Goal: Information Seeking & Learning: Find specific page/section

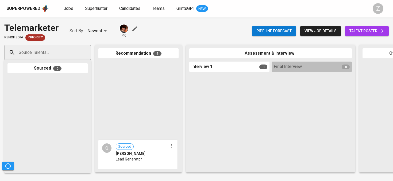
scroll to position [150, 0]
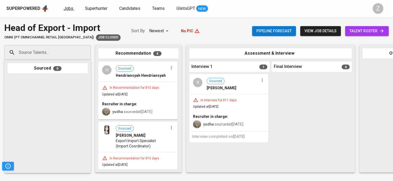
click at [69, 9] on span "Jobs" at bounding box center [69, 8] width 10 height 5
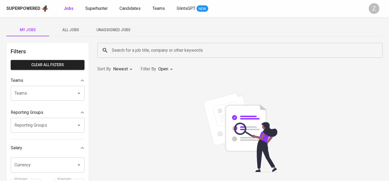
click at [69, 34] on button "All Jobs" at bounding box center [70, 30] width 43 height 13
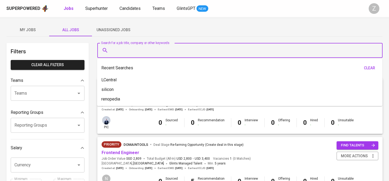
click at [150, 52] on input "Search for a job title, company or other keywords" at bounding box center [241, 50] width 262 height 10
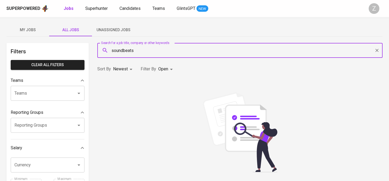
click at [146, 50] on input "soundbeats" at bounding box center [241, 50] width 262 height 10
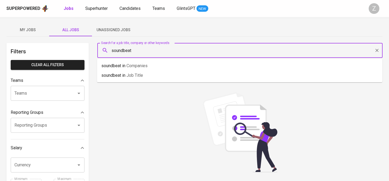
type input "soundbeat"
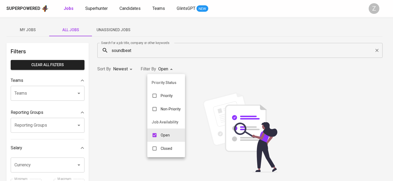
click at [158, 71] on body "Superpowered Jobs Superhunter Candidates Teams GlintsGPT NEW Z My Jobs All Jobs…" at bounding box center [196, 182] width 393 height 365
click at [174, 153] on div "Closed" at bounding box center [161, 149] width 29 height 10
type input "OPEN,CLOSE"
checkbox input "true"
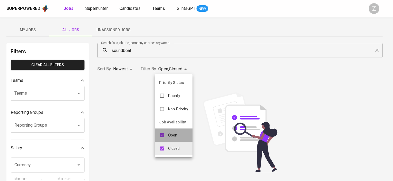
click at [172, 135] on p "Open" at bounding box center [172, 135] width 9 height 5
type input "CLOSE"
checkbox input "false"
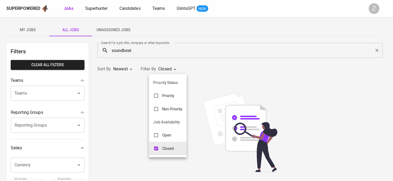
click at [206, 57] on div at bounding box center [196, 90] width 393 height 181
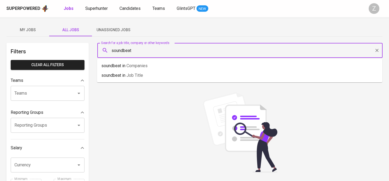
click at [139, 50] on input "soundbeat" at bounding box center [241, 50] width 262 height 10
type input "soundbeats"
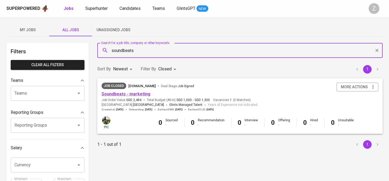
click at [136, 96] on link "Soundbeats - marketing" at bounding box center [126, 94] width 49 height 5
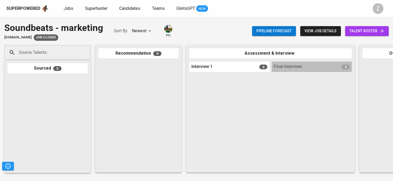
click at [166, 32] on img at bounding box center [168, 29] width 8 height 8
click at [169, 31] on img at bounding box center [168, 29] width 8 height 8
click at [169, 30] on img at bounding box center [168, 29] width 8 height 8
click at [378, 32] on span "talent roster" at bounding box center [366, 31] width 35 height 7
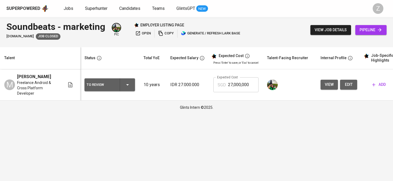
scroll to position [0, 65]
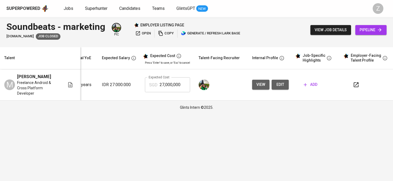
click at [180, 81] on input "27,000,000" at bounding box center [175, 85] width 30 height 15
click at [178, 87] on input "27,000,000" at bounding box center [175, 85] width 30 height 15
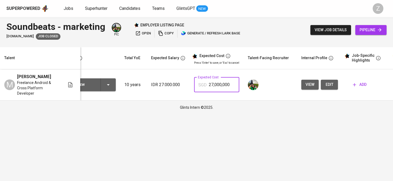
scroll to position [0, 0]
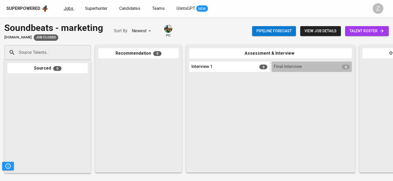
click at [67, 9] on span "Jobs" at bounding box center [69, 8] width 10 height 5
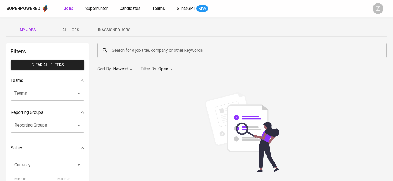
click at [72, 31] on span "All Jobs" at bounding box center [70, 30] width 36 height 7
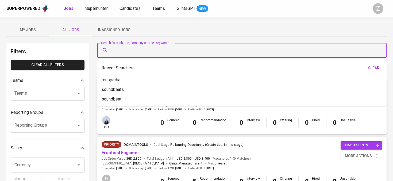
click at [163, 48] on input "Search for a job title, company or other keywords" at bounding box center [243, 50] width 266 height 10
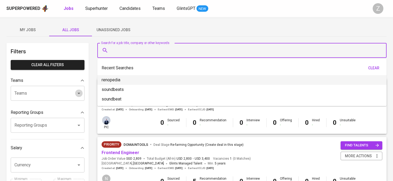
click at [77, 91] on icon "Open" at bounding box center [79, 93] width 6 height 6
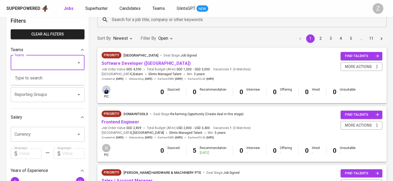
scroll to position [30, 0]
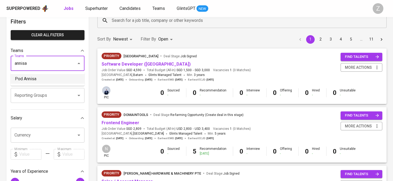
click at [68, 77] on li "Pod Annisa" at bounding box center [48, 79] width 74 height 10
type input "annisa"
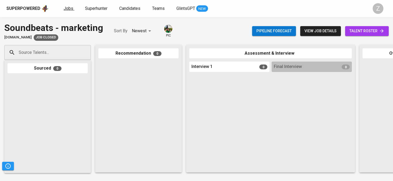
click at [71, 9] on span "Jobs" at bounding box center [69, 8] width 10 height 5
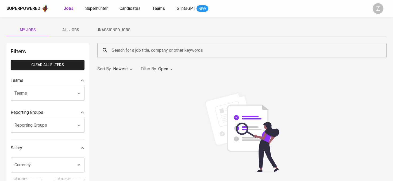
click at [76, 27] on span "All Jobs" at bounding box center [70, 30] width 36 height 7
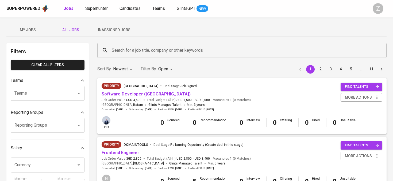
click at [139, 52] on input "Search for a job title, company or other keywords" at bounding box center [243, 50] width 266 height 10
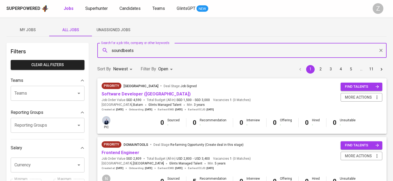
type input "soundbeats"
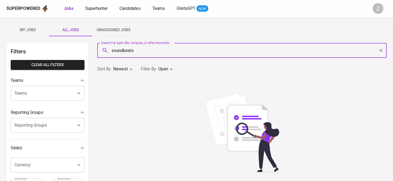
click at [173, 62] on div "Sort By Newest NEWEST Filter By Open OPEN" at bounding box center [242, 69] width 296 height 16
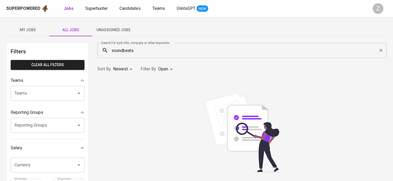
click at [167, 74] on body "Superpowered Jobs Superhunter Candidates Teams GlintsGPT NEW Z My Jobs All Jobs…" at bounding box center [196, 182] width 393 height 365
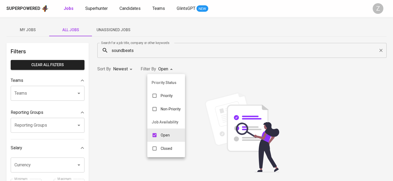
click at [172, 144] on div "Closed" at bounding box center [161, 149] width 29 height 10
type input "OPEN,CLOSE"
checkbox input "true"
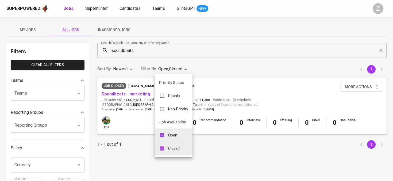
click at [219, 80] on div at bounding box center [196, 90] width 393 height 181
